Goal: Task Accomplishment & Management: Complete application form

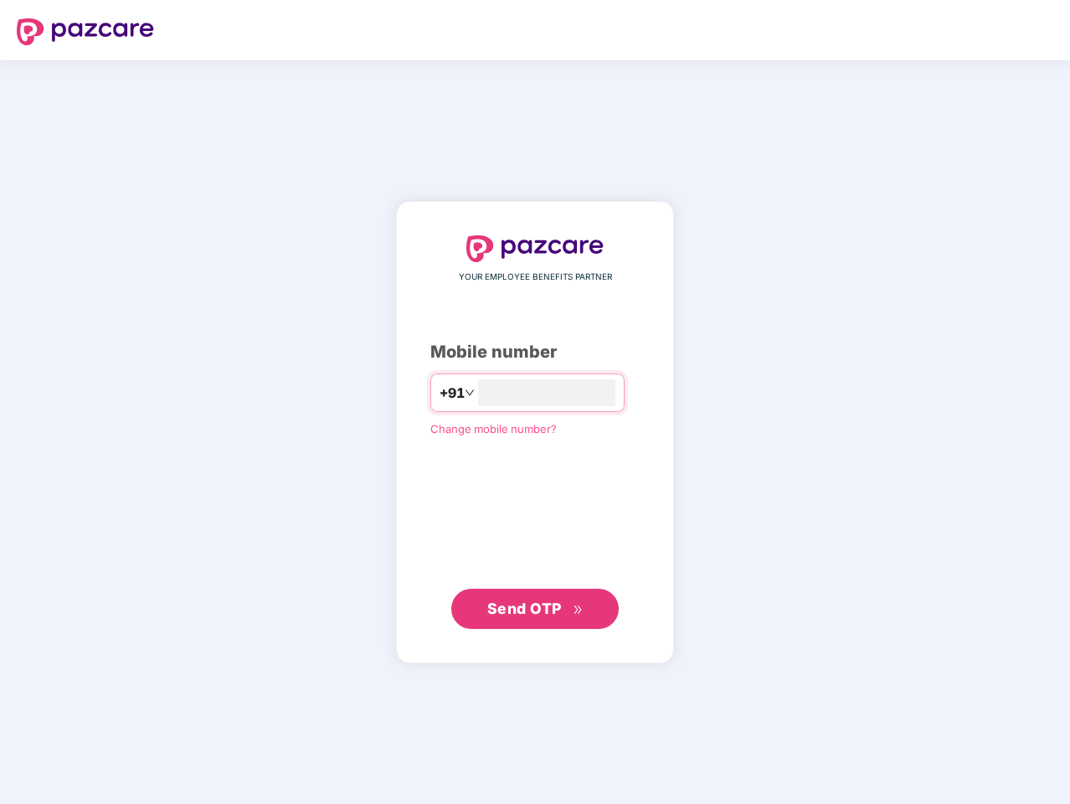
click at [535, 402] on input "number" at bounding box center [546, 392] width 137 height 27
click at [85, 32] on img at bounding box center [85, 31] width 137 height 27
click at [440, 393] on span "+91" at bounding box center [452, 393] width 25 height 21
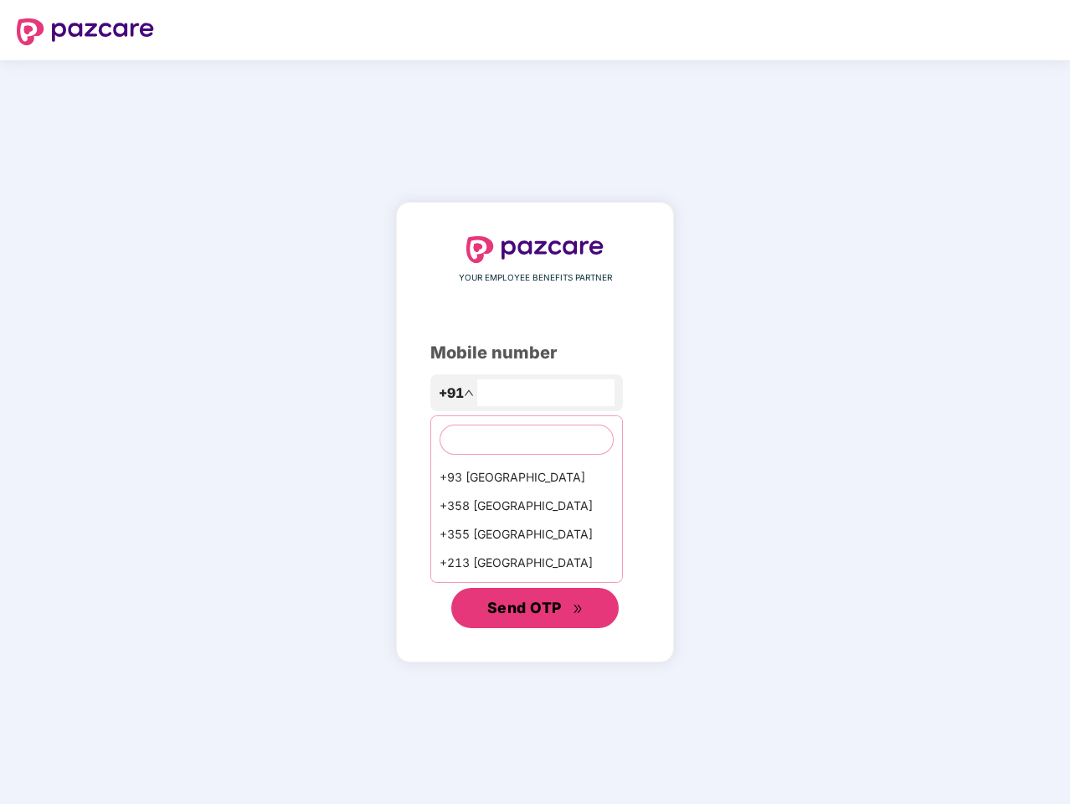
click at [535, 609] on span "Send OTP" at bounding box center [524, 608] width 75 height 18
